Goal: Participate in discussion: Engage in conversation with other users on a specific topic

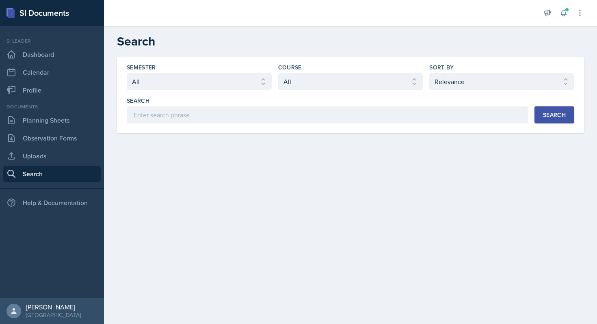
select select "all"
select select "1"
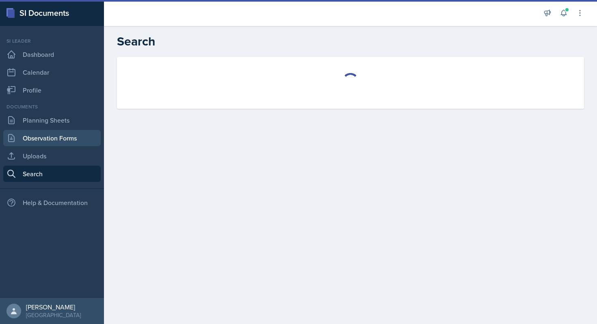
select select "all"
select select "1"
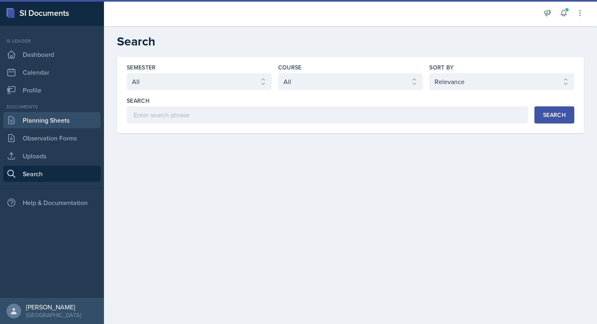
click at [43, 122] on link "Planning Sheets" at bounding box center [52, 120] width 98 height 16
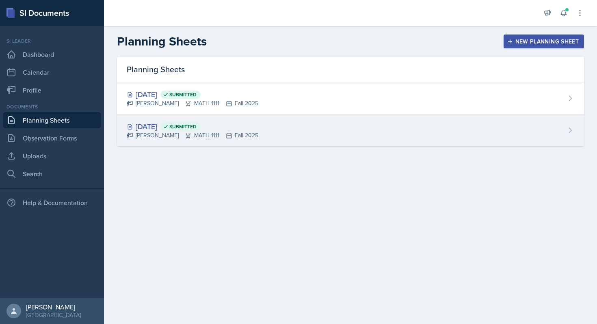
click at [380, 135] on div "[DATE] Submitted [PERSON_NAME] MATH 1111 Fall 2025" at bounding box center [350, 131] width 467 height 32
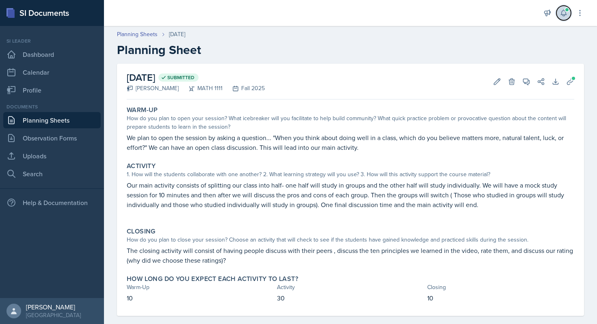
click at [564, 12] on icon at bounding box center [564, 13] width 8 height 8
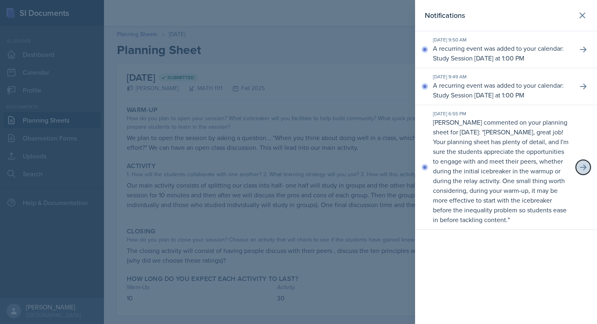
click at [590, 168] on button at bounding box center [583, 167] width 15 height 15
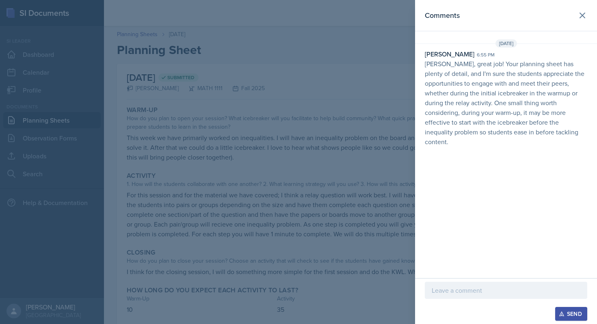
click at [439, 289] on p at bounding box center [506, 291] width 149 height 10
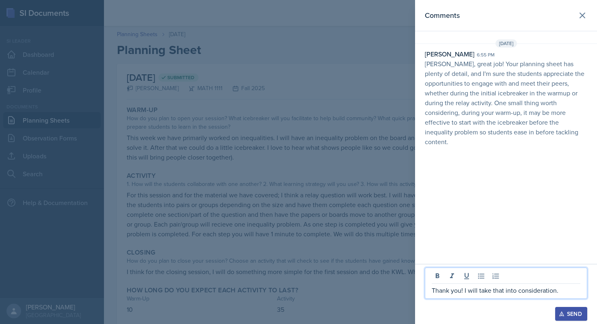
click at [558, 313] on button "Send" at bounding box center [572, 314] width 32 height 14
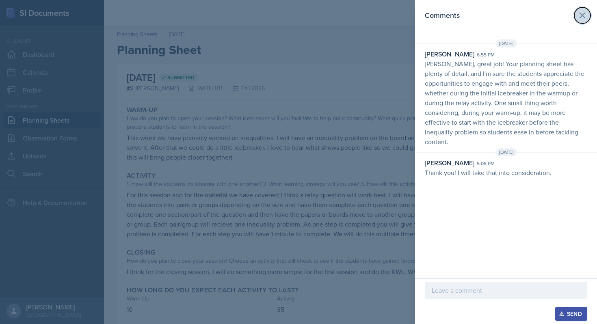
click at [580, 19] on icon at bounding box center [583, 16] width 10 height 10
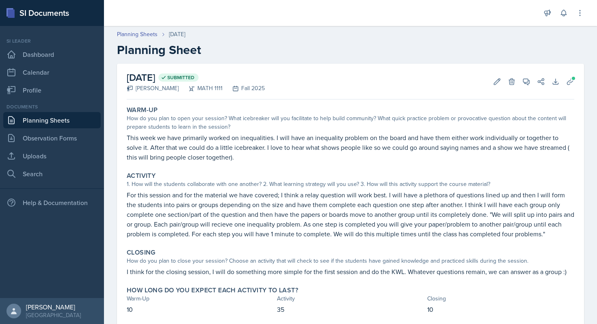
click at [574, 17] on div "Announcements New Announcement Title Message Create Notifications [DATE] 9:50 A…" at bounding box center [564, 13] width 41 height 26
click at [571, 17] on div "Announcements New Announcement Title Message Create Notifications [DATE] 9:50 A…" at bounding box center [564, 13] width 41 height 26
click at [567, 17] on button at bounding box center [564, 13] width 15 height 15
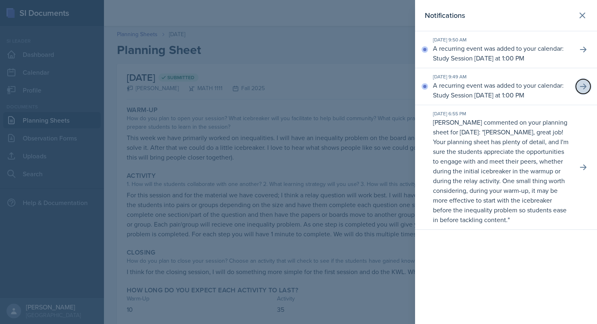
click at [579, 87] on button at bounding box center [583, 86] width 15 height 15
